Goal: Task Accomplishment & Management: Manage account settings

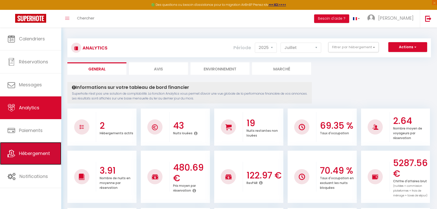
drag, startPoint x: 0, startPoint y: 0, endPoint x: 31, endPoint y: 158, distance: 160.7
click at [31, 158] on link "Hébergement" at bounding box center [30, 153] width 61 height 23
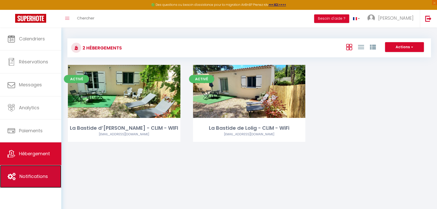
click at [29, 177] on span "Notifications" at bounding box center [33, 176] width 29 height 6
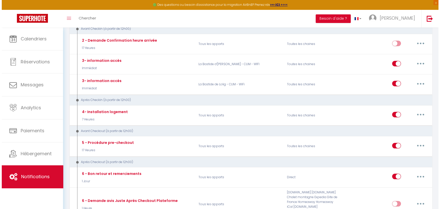
scroll to position [119, 0]
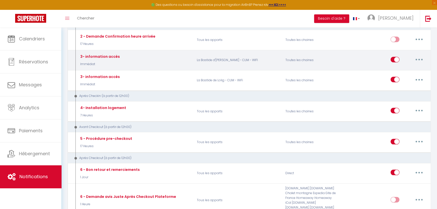
click at [421, 58] on button "button" at bounding box center [419, 59] width 14 height 8
click at [394, 69] on link "Editer" at bounding box center [405, 71] width 37 height 9
type input "3- information accès"
select select "Immédiat"
select select "if_booking_is_paid"
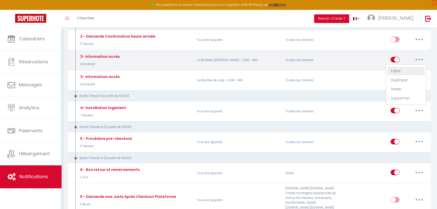
checkbox input "true"
checkbox input "false"
radio input "true"
type input "Procédure pour le checkin - [RENTAL:NAME]"
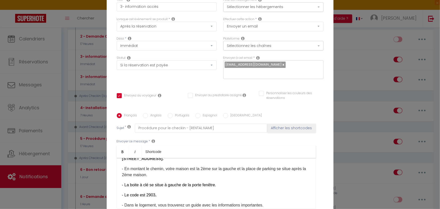
scroll to position [51, 0]
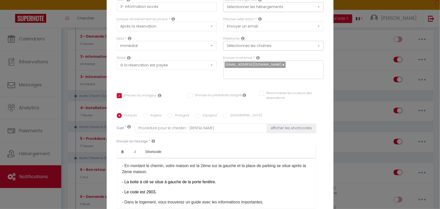
click at [153, 190] on font "- Le code est 2903 ." at bounding box center [139, 192] width 35 height 4
click at [143, 113] on input "Anglais" at bounding box center [145, 115] width 5 height 5
radio input "true"
checkbox input "true"
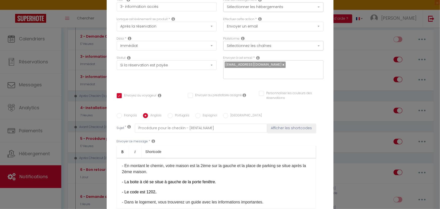
checkbox input "false"
type input "Procedure for checkin - [RENTAL:NAME]"
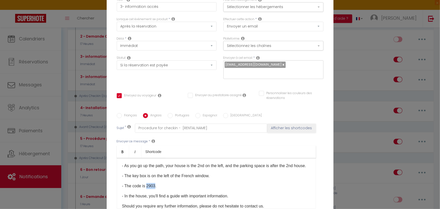
drag, startPoint x: 153, startPoint y: 191, endPoint x: 144, endPoint y: 192, distance: 9.1
click at [144, 189] on p "- The code is 2903." at bounding box center [216, 186] width 189 height 6
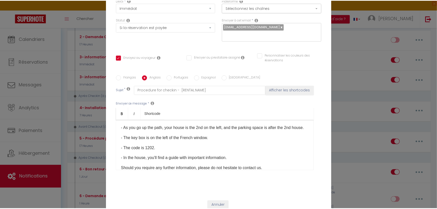
scroll to position [53, 0]
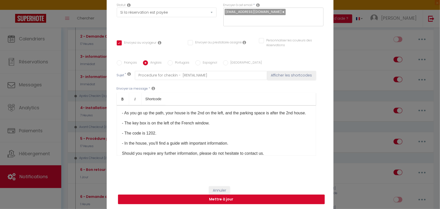
click at [227, 202] on button "Mettre à jour" at bounding box center [221, 199] width 207 height 10
checkbox input "true"
checkbox input "false"
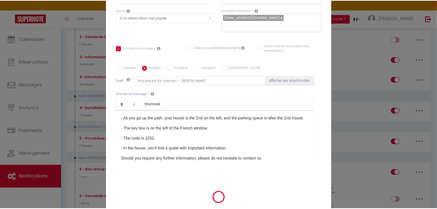
scroll to position [0, 0]
